Goal: Information Seeking & Learning: Learn about a topic

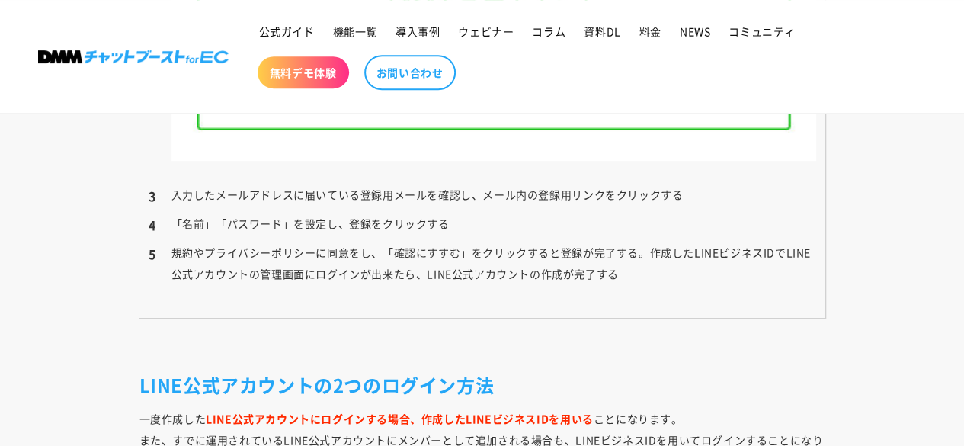
scroll to position [6196, 0]
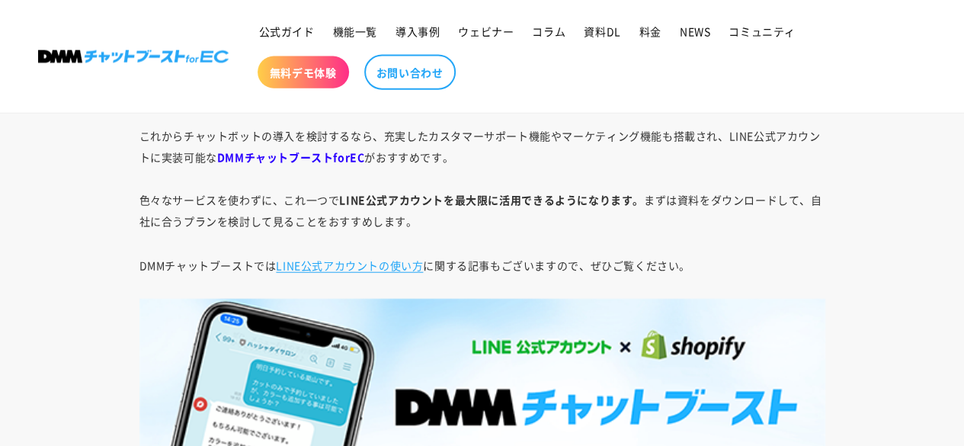
scroll to position [7506, 0]
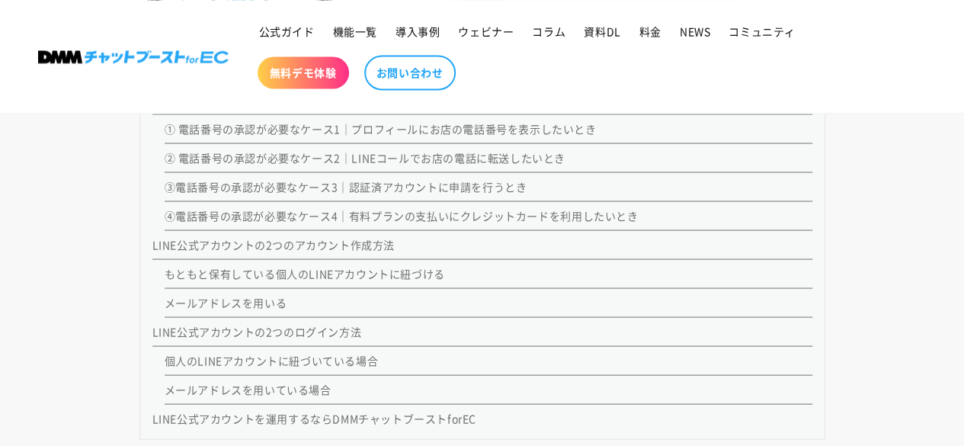
scroll to position [1366, 0]
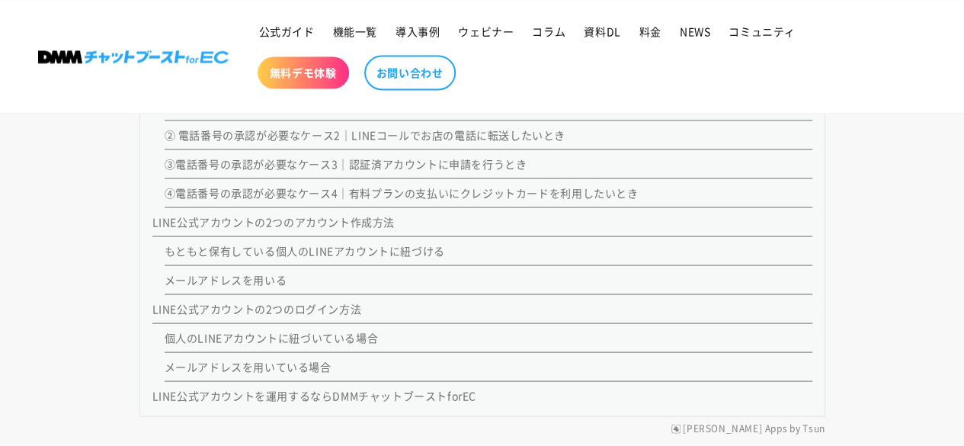
click at [376, 220] on link "LINE公式アカウントの2つのアカウント作成方法" at bounding box center [273, 220] width 242 height 15
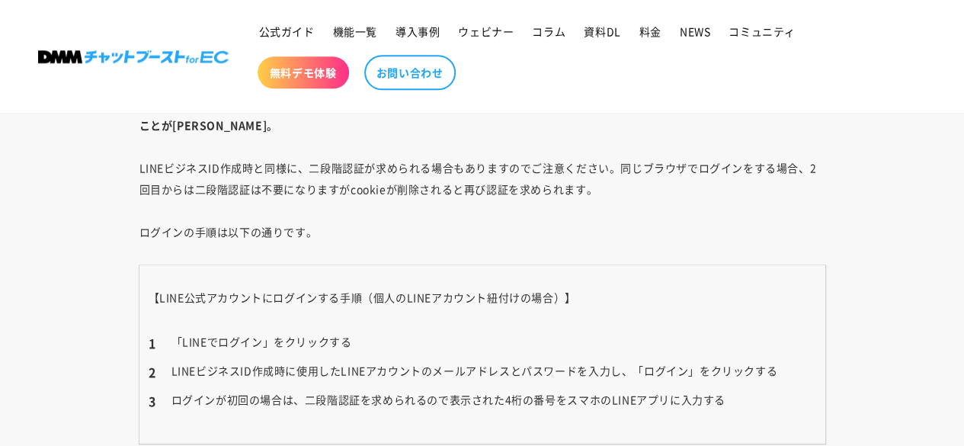
scroll to position [6629, 0]
